Goal: Task Accomplishment & Management: Manage account settings

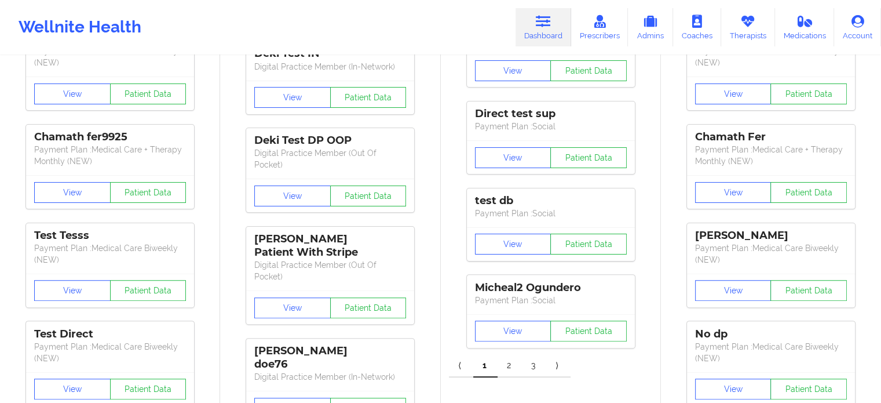
scroll to position [290, 0]
drag, startPoint x: 474, startPoint y: 111, endPoint x: 560, endPoint y: 111, distance: 86.3
click at [567, 113] on div "Direct test sup Payment Plan : Social" at bounding box center [551, 120] width 168 height 39
click at [532, 140] on div "View Patient Data" at bounding box center [551, 157] width 168 height 34
click at [501, 147] on button "View" at bounding box center [513, 157] width 76 height 21
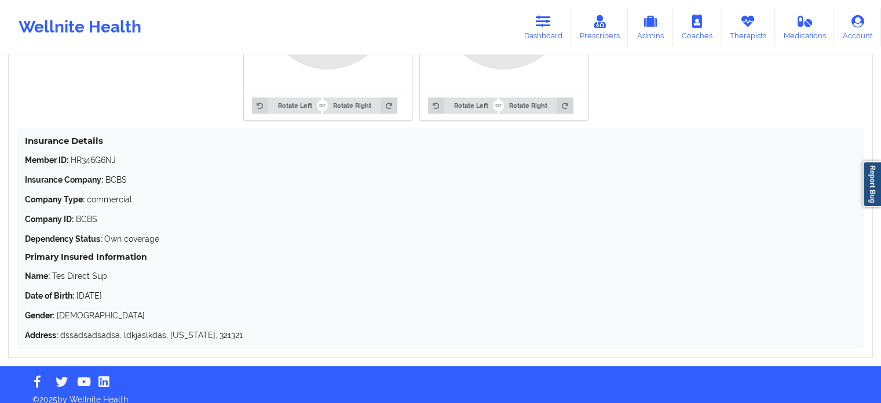
scroll to position [964, 0]
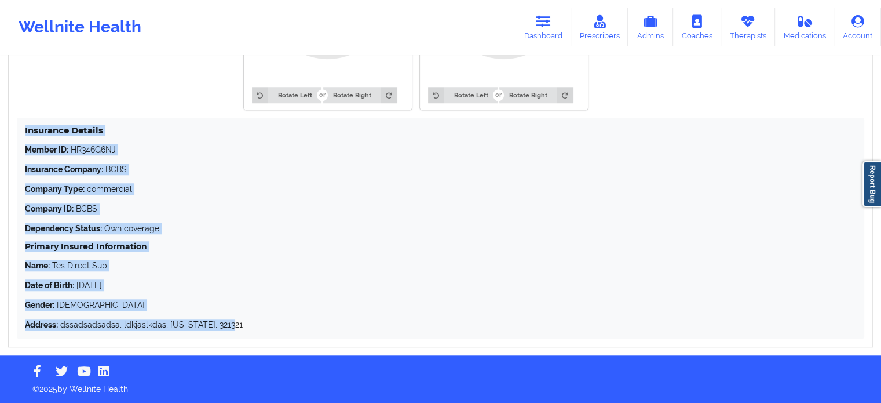
drag, startPoint x: 240, startPoint y: 329, endPoint x: 22, endPoint y: 125, distance: 298.4
click at [22, 125] on div "Insurance Details Member ID: HR346G6NJ Insurance Company: BCBS Company Type: co…" at bounding box center [441, 228] width 848 height 221
click at [174, 178] on div "Member ID: HR346G6NJ Insurance Company: BCBS Company Type: commercial Company I…" at bounding box center [440, 237] width 831 height 187
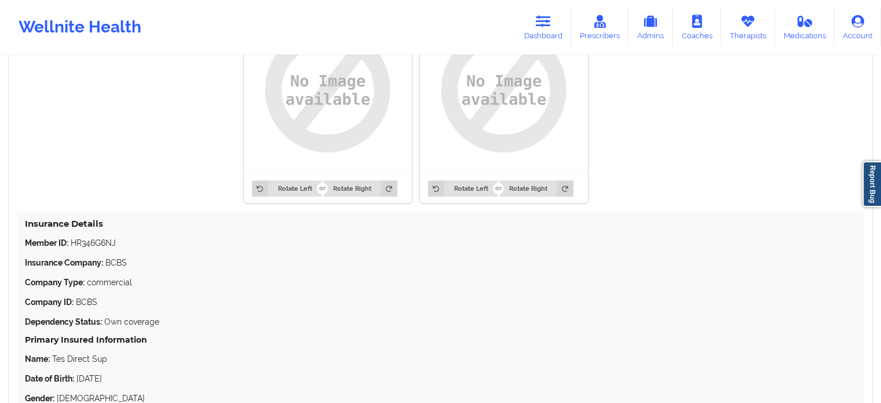
scroll to position [906, 0]
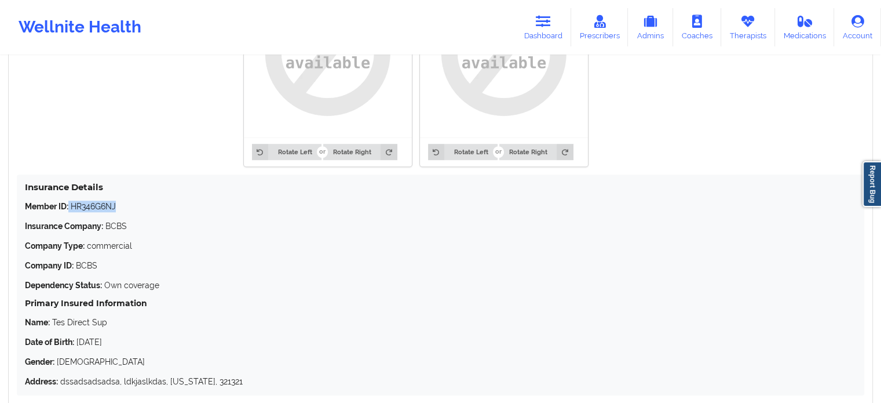
drag, startPoint x: 70, startPoint y: 206, endPoint x: 137, endPoint y: 208, distance: 67.8
click at [140, 206] on p "Member ID: HR346G6NJ" at bounding box center [440, 206] width 831 height 12
drag, startPoint x: 110, startPoint y: 225, endPoint x: 147, endPoint y: 227, distance: 37.7
click at [148, 227] on p "Insurance Company: BCBS" at bounding box center [440, 226] width 831 height 12
drag, startPoint x: 132, startPoint y: 247, endPoint x: 174, endPoint y: 247, distance: 42.3
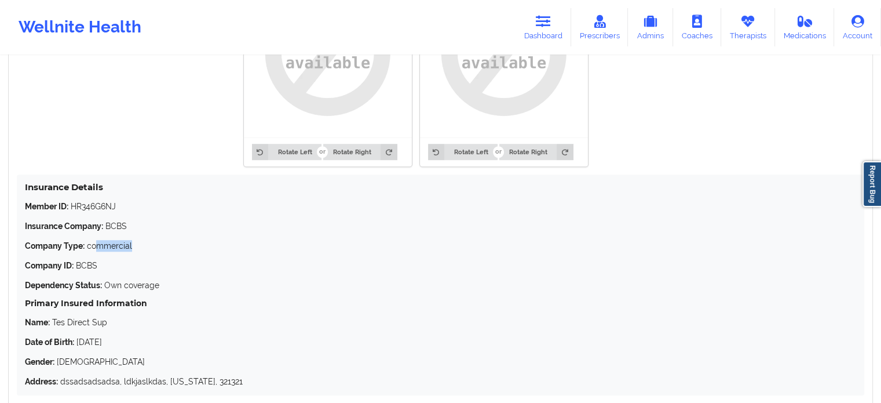
click at [174, 247] on p "Company Type: commercial" at bounding box center [440, 246] width 831 height 12
drag, startPoint x: 93, startPoint y: 267, endPoint x: 126, endPoint y: 267, distance: 32.4
click at [126, 267] on p "Company ID: BCBS" at bounding box center [440, 266] width 831 height 12
click at [151, 259] on div "Member ID: HR346G6NJ Insurance Company: BCBS Company Type: commercial Company I…" at bounding box center [440, 293] width 831 height 187
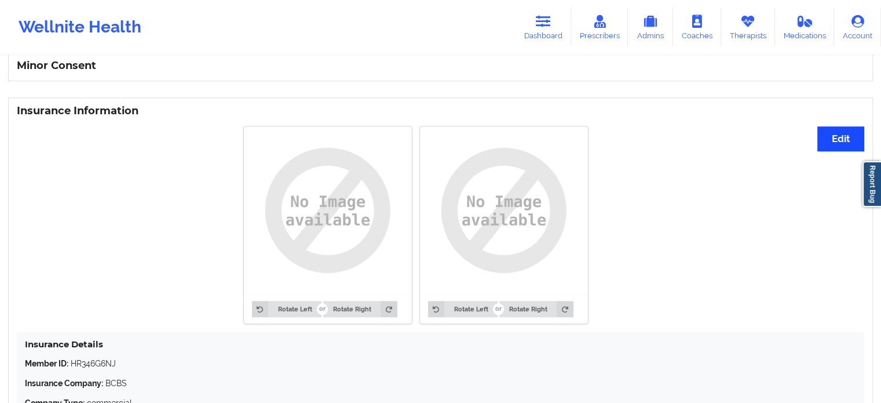
scroll to position [732, 0]
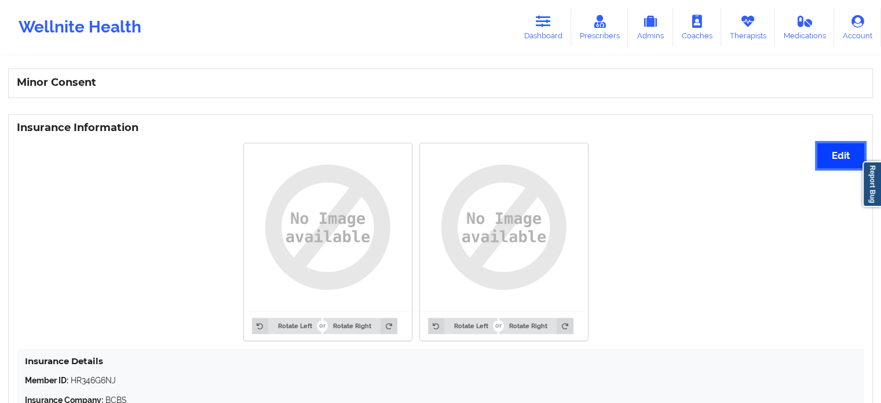
click at [831, 160] on button "Edit" at bounding box center [841, 155] width 47 height 25
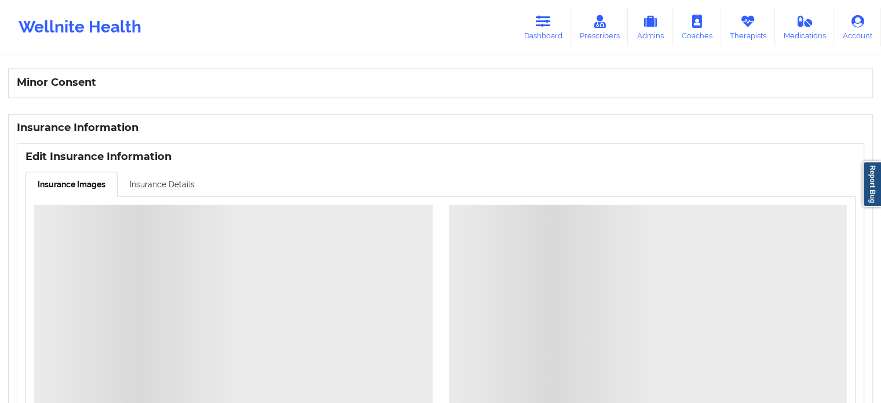
click at [143, 189] on link "Insurance Details" at bounding box center [162, 183] width 89 height 24
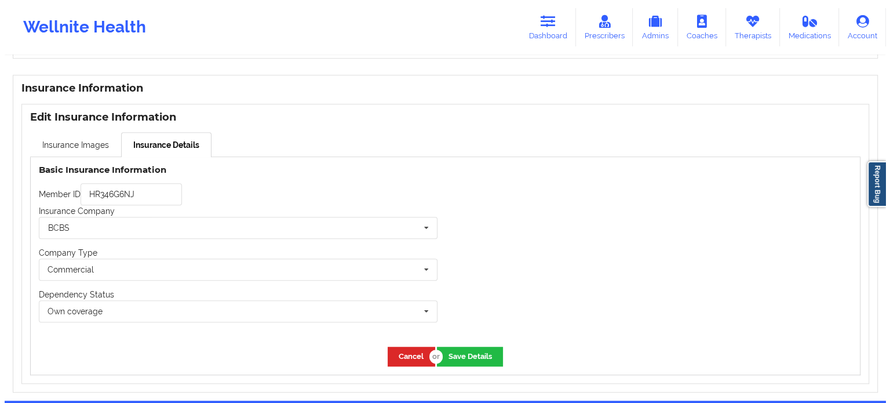
scroll to position [818, 0]
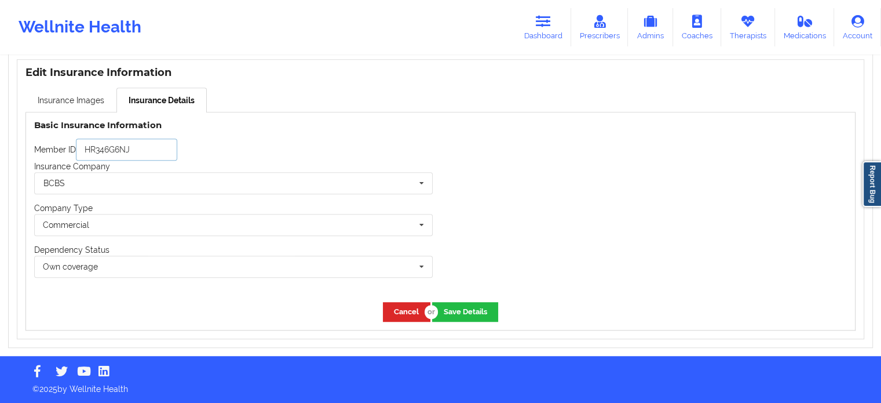
click at [141, 155] on input "HR346G6NJ" at bounding box center [126, 149] width 101 height 22
click at [141, 206] on div "Company Type Commercial None Commercial" at bounding box center [233, 219] width 399 height 34
click at [222, 183] on input "text" at bounding box center [233, 183] width 397 height 21
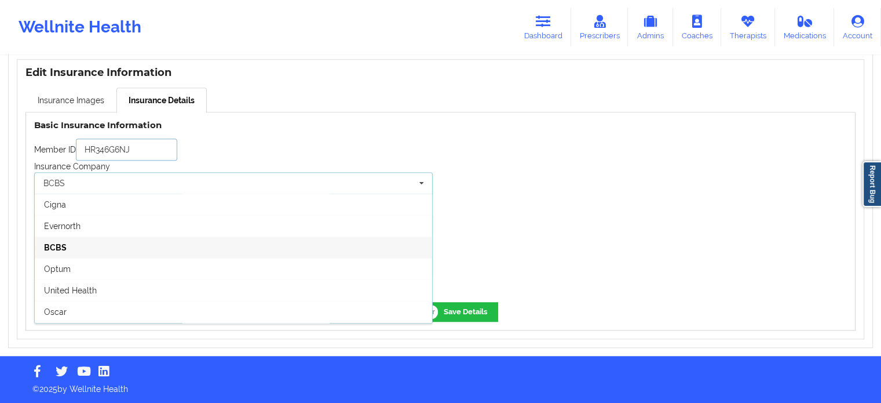
click at [177, 151] on input "HR346G6NJ" at bounding box center [126, 149] width 101 height 22
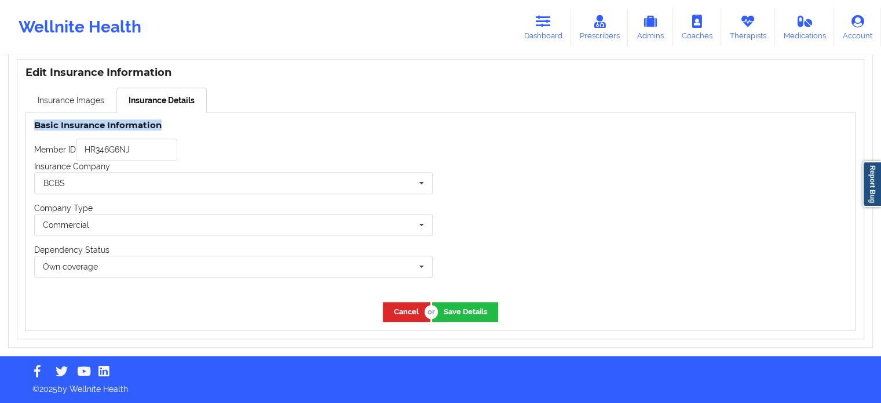
drag, startPoint x: 162, startPoint y: 125, endPoint x: 32, endPoint y: 123, distance: 129.2
click at [32, 123] on div "Basic Insurance Information Member ID HR346G6NJ Insurance Company BCBS Cigna Ev…" at bounding box center [233, 202] width 415 height 181
click at [158, 151] on input "HR346G6NJ" at bounding box center [126, 149] width 101 height 22
type input "HR346G6NJET"
click at [468, 310] on button "Save Details" at bounding box center [465, 311] width 66 height 19
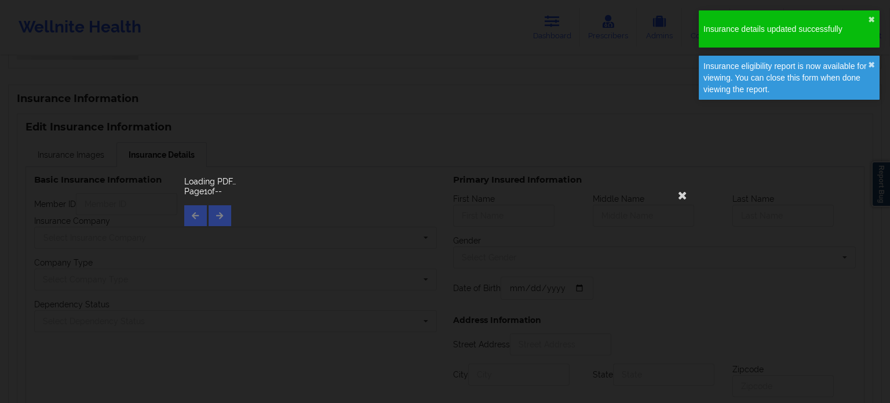
type input "HR346G6NJET"
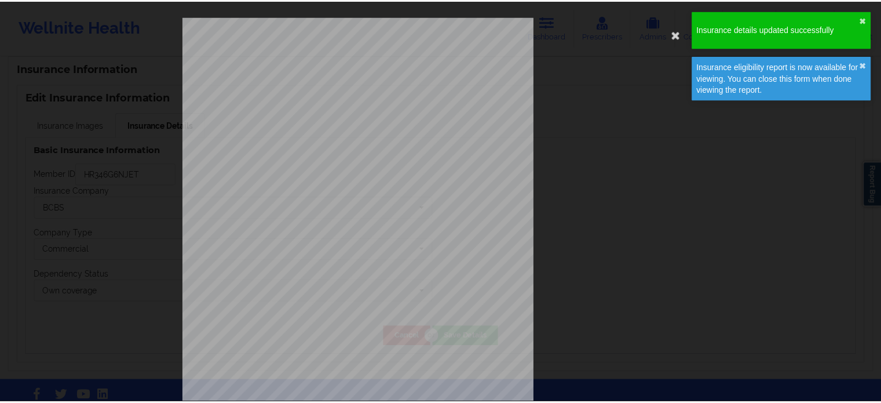
scroll to position [795, 0]
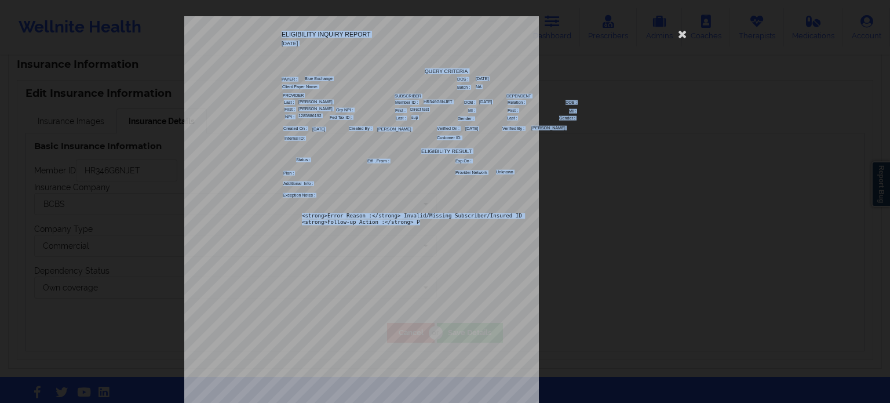
click at [280, 220] on div "ELIGIBILITY INQUIRY REPORT [DATE] QUERY CRITERIA PAYER : DOS : Batch : PROVIDER…" at bounding box center [444, 245] width 521 height 459
click at [323, 35] on span "ELIGIBILITY INQUIRY REPORT" at bounding box center [326, 34] width 89 height 6
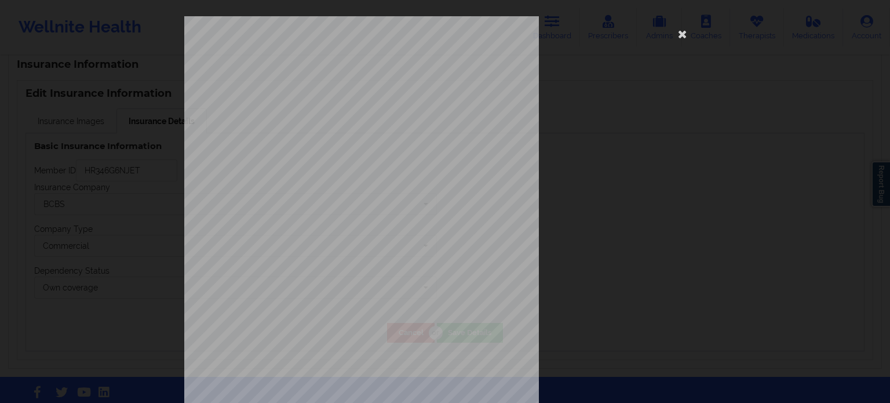
click at [692, 211] on div "ELIGIBILITY INQUIRY REPORT [DATE] QUERY CRITERIA PAYER : DOS : Batch : PROVIDER…" at bounding box center [444, 245] width 521 height 459
click at [680, 31] on icon at bounding box center [682, 33] width 19 height 19
